Goal: Find specific page/section: Find specific page/section

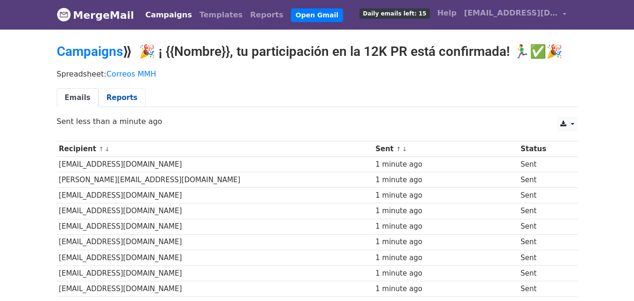
click at [125, 94] on link "Reports" at bounding box center [122, 97] width 47 height 19
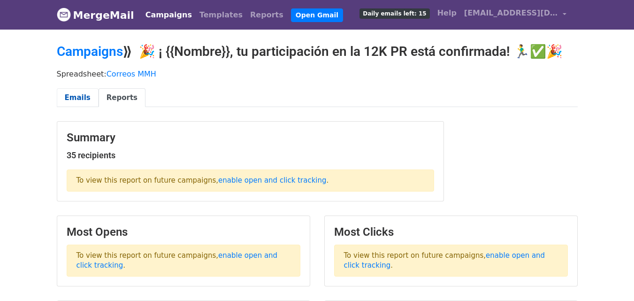
click at [71, 94] on link "Emails" at bounding box center [78, 97] width 42 height 19
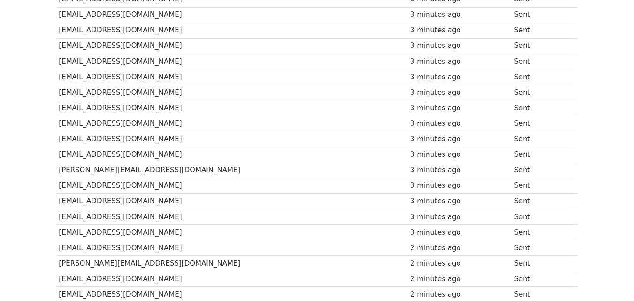
scroll to position [482, 0]
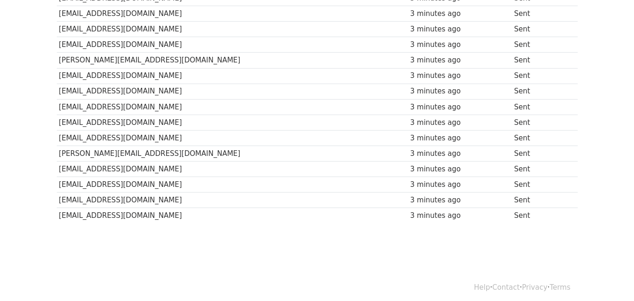
scroll to position [482, 0]
